Goal: Task Accomplishment & Management: Manage account settings

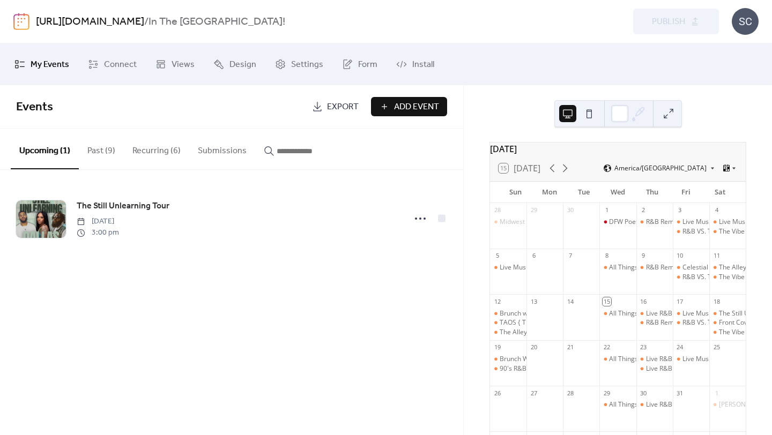
scroll to position [79, 0]
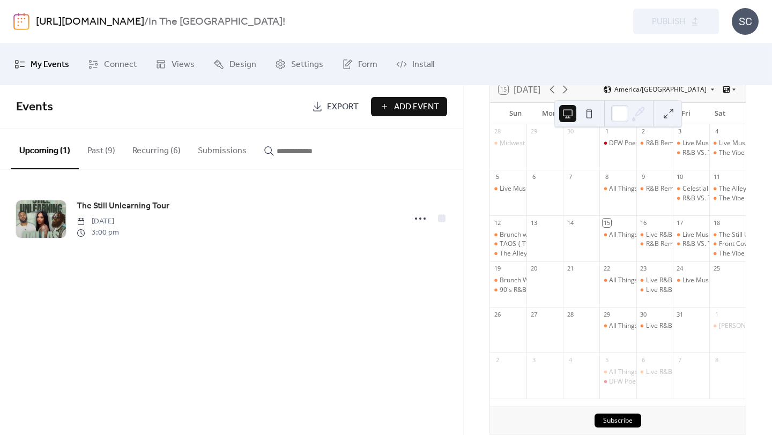
click at [162, 149] on button "Recurring (6)" at bounding box center [156, 149] width 65 height 40
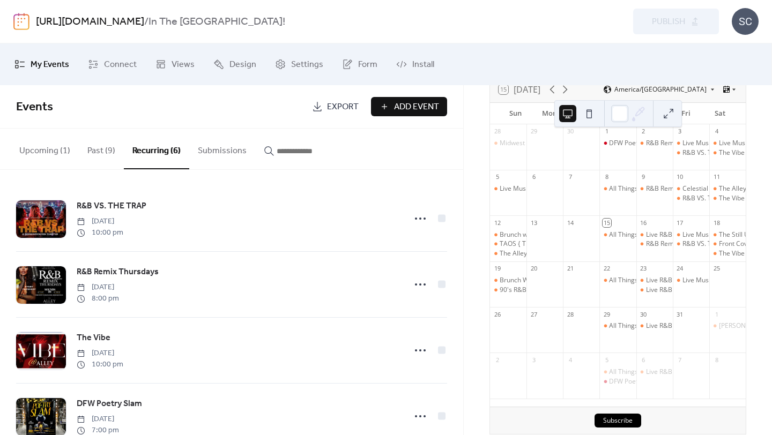
click at [96, 151] on button "Past (9)" at bounding box center [101, 149] width 45 height 40
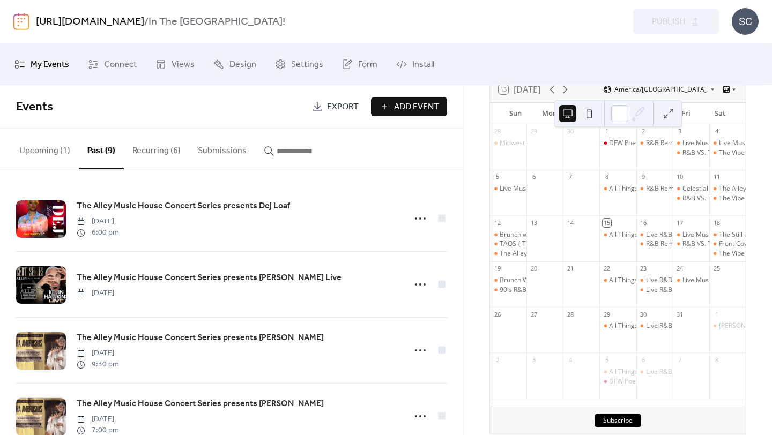
click at [165, 113] on span "Events" at bounding box center [160, 106] width 288 height 21
click at [116, 67] on span "Connect" at bounding box center [120, 64] width 33 height 17
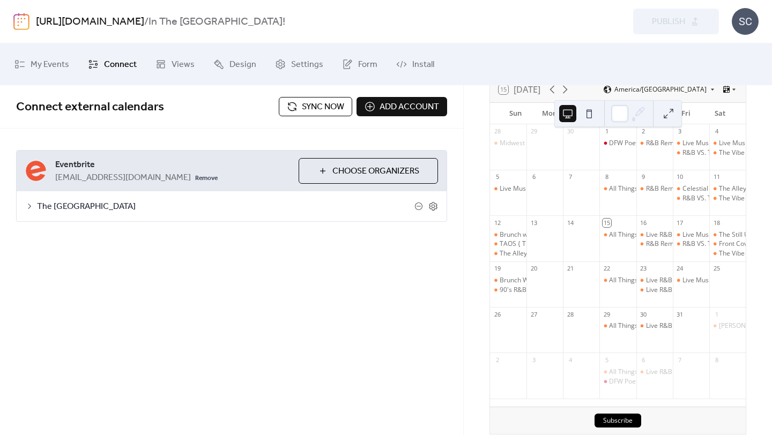
click at [336, 101] on span "Sync now" at bounding box center [323, 107] width 42 height 13
click at [687, 285] on div "Live Music Performance by [PERSON_NAME] & The Razz Band" at bounding box center [774, 280] width 184 height 9
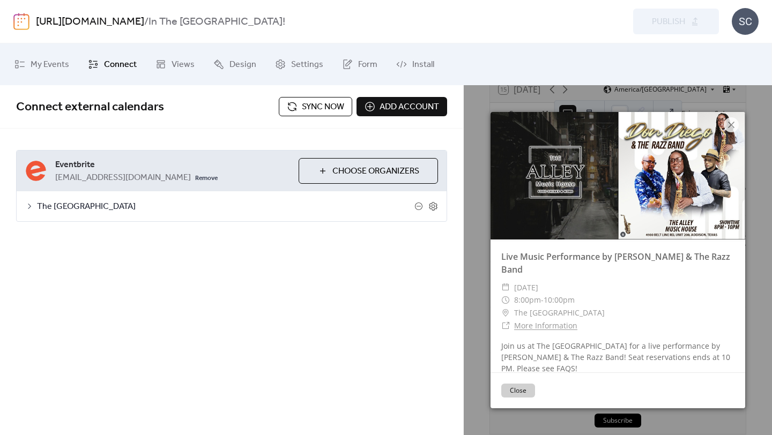
click at [637, 59] on ul "My Events Connect Views Design Settings Form Install" at bounding box center [385, 64] width 758 height 33
click at [730, 125] on icon at bounding box center [731, 125] width 6 height 6
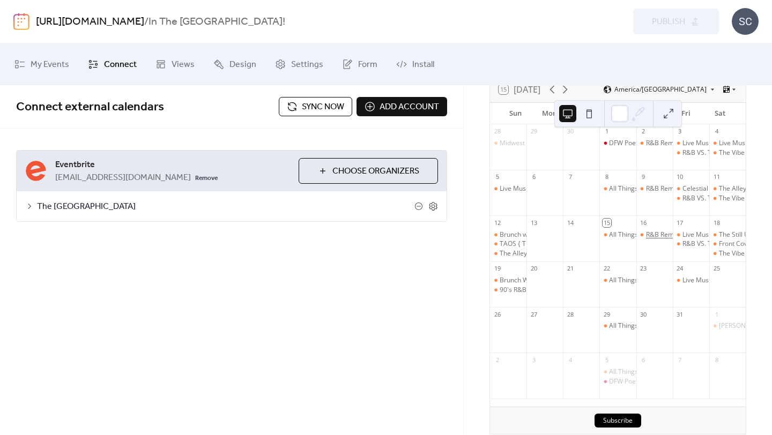
click at [657, 240] on div "R&B Remix Thursdays" at bounding box center [678, 234] width 65 height 9
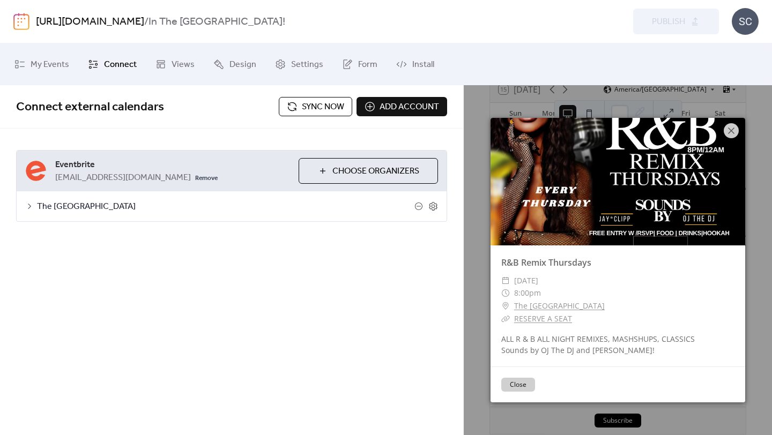
click at [548, 322] on link "RESERVE A SEAT" at bounding box center [543, 318] width 58 height 10
click at [53, 63] on span "My Events" at bounding box center [50, 64] width 39 height 17
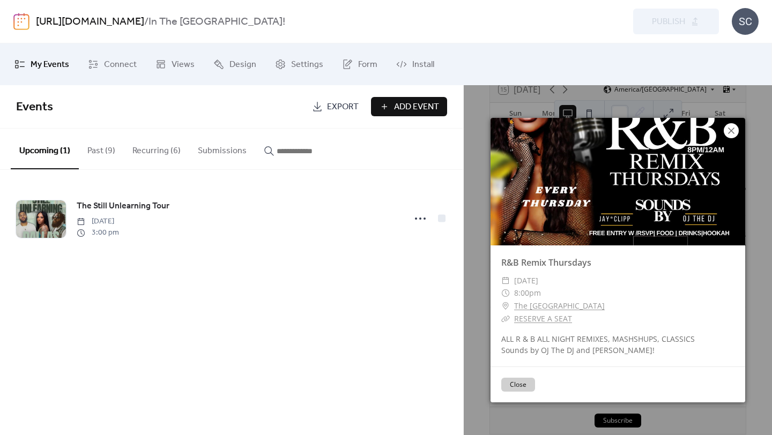
click at [732, 133] on icon at bounding box center [730, 130] width 13 height 13
